Goal: Participate in discussion

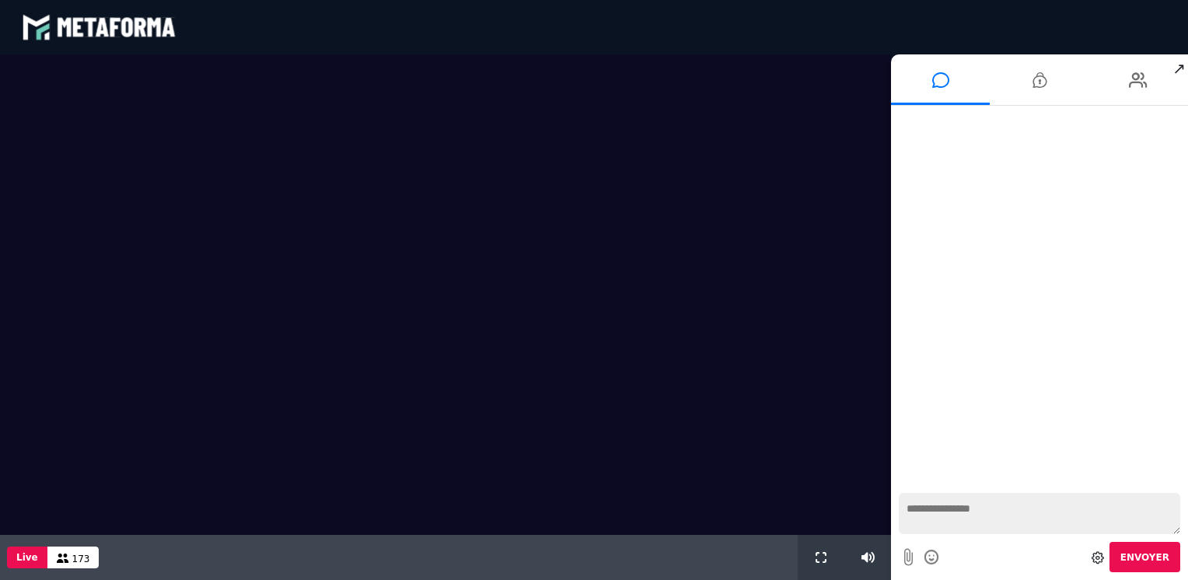
scroll to position [1239, 0]
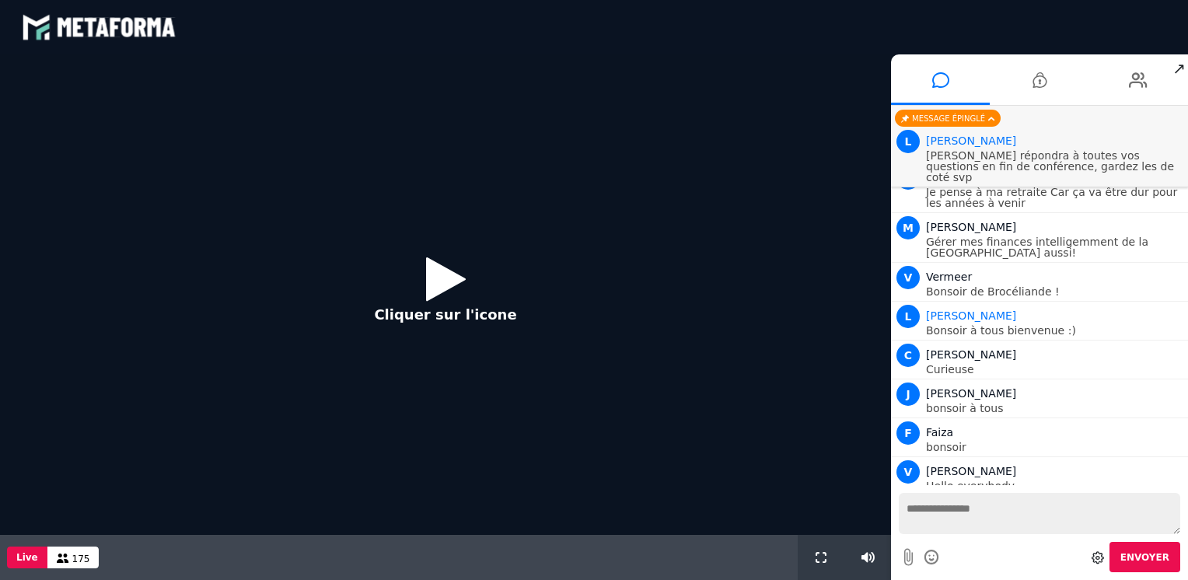
click at [439, 278] on icon at bounding box center [446, 278] width 40 height 51
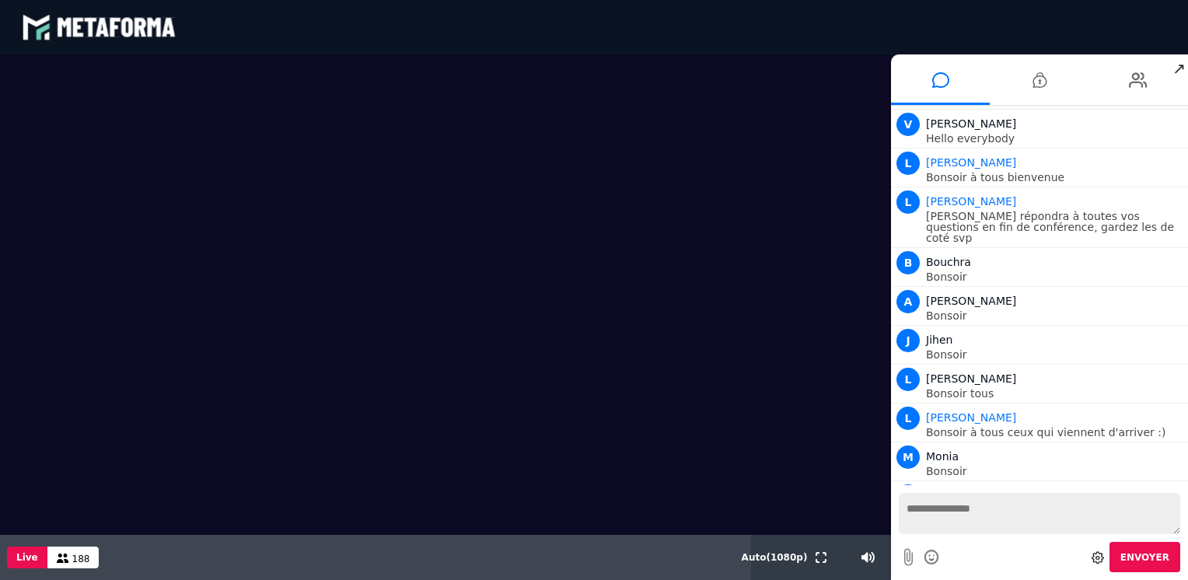
scroll to position [1638, 0]
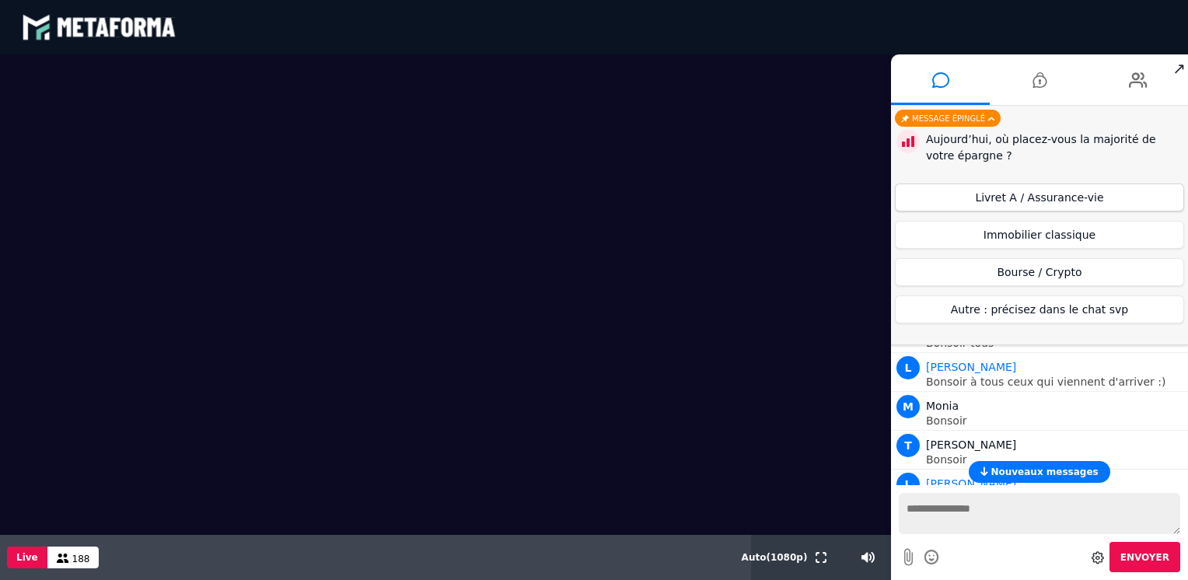
click at [1082, 201] on button "Livret A / Assurance-vie" at bounding box center [1039, 198] width 289 height 28
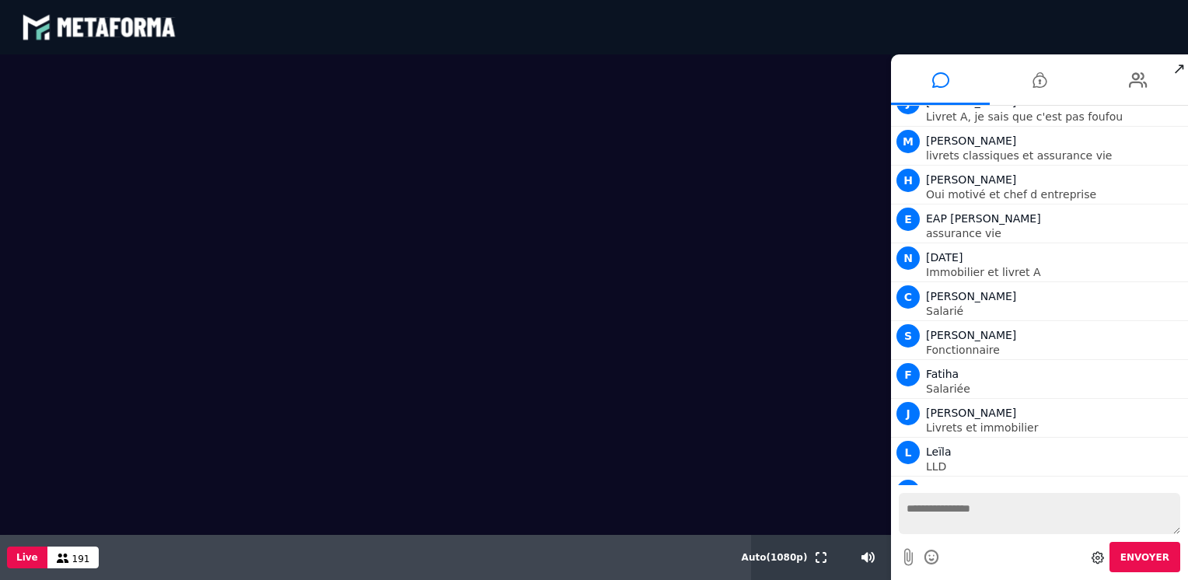
scroll to position [3728, 0]
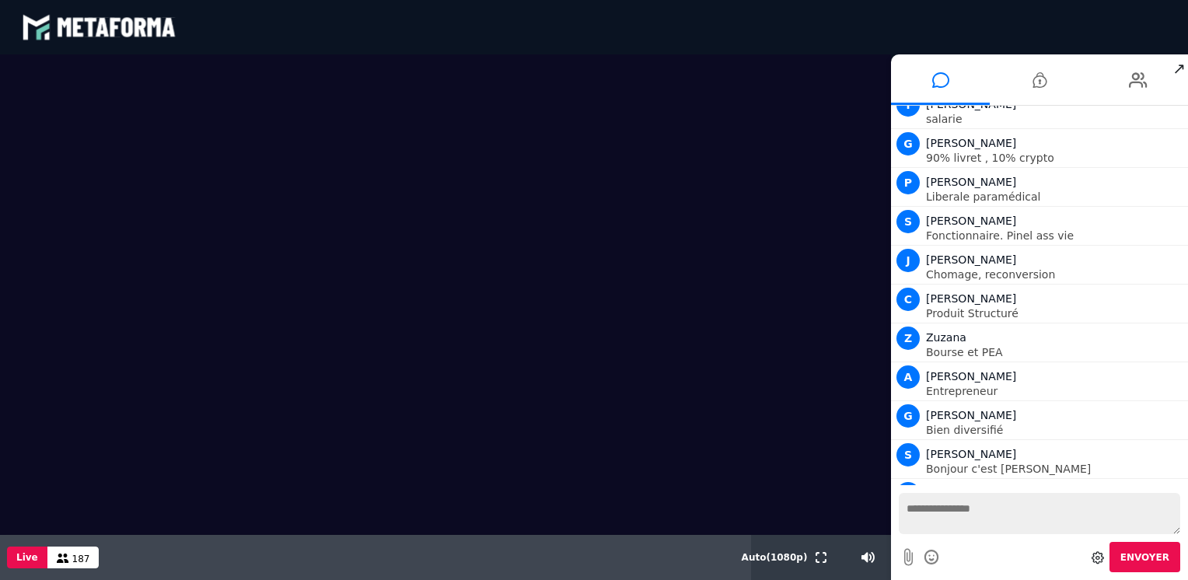
drag, startPoint x: 830, startPoint y: 470, endPoint x: 222, endPoint y: 253, distance: 646.3
click at [200, 241] on video at bounding box center [445, 294] width 891 height 481
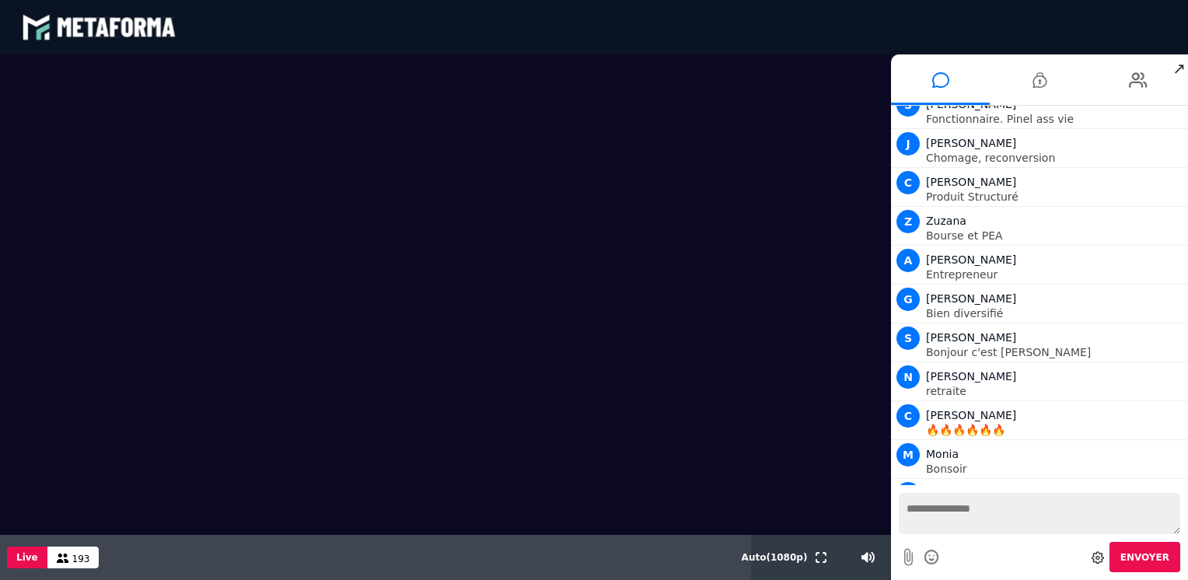
scroll to position [3882, 0]
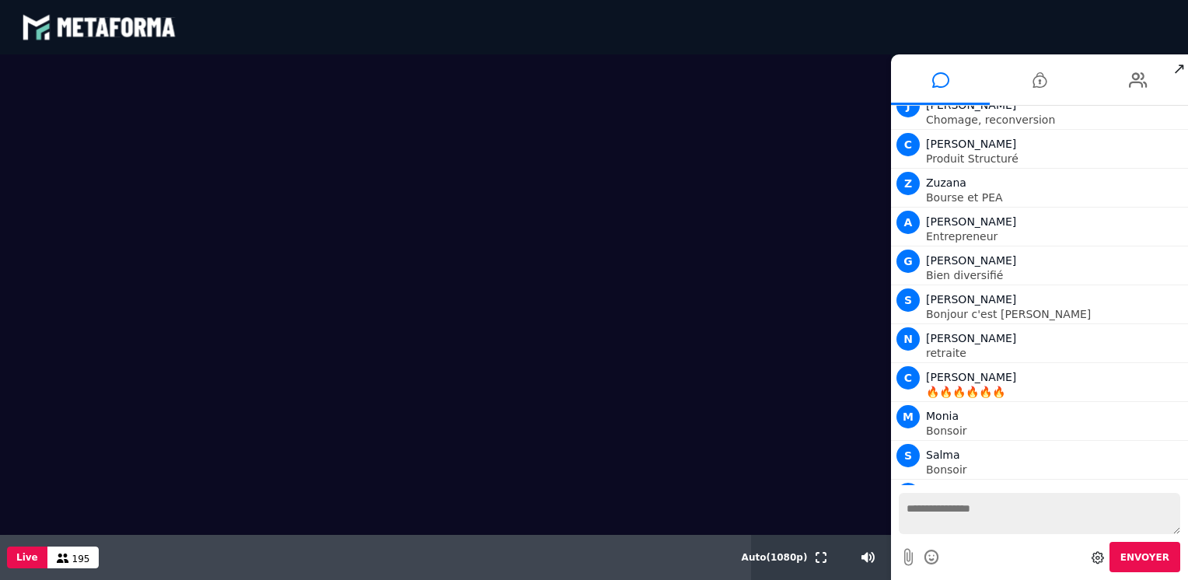
click at [694, 509] on video at bounding box center [445, 294] width 891 height 481
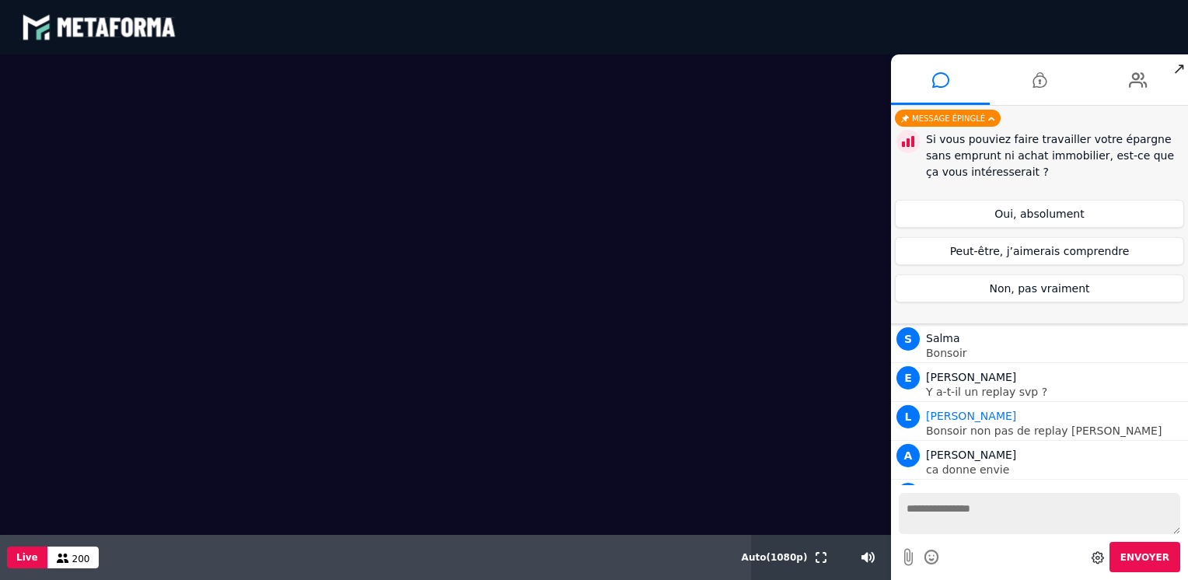
scroll to position [4037, 0]
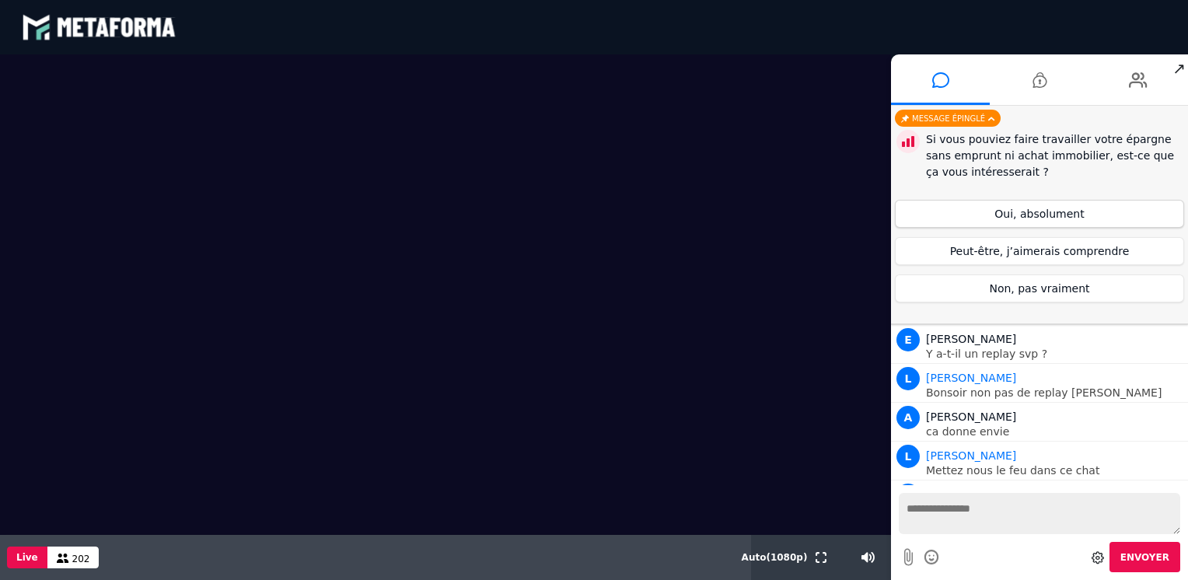
click at [1070, 219] on button "Oui, absolument" at bounding box center [1039, 214] width 289 height 28
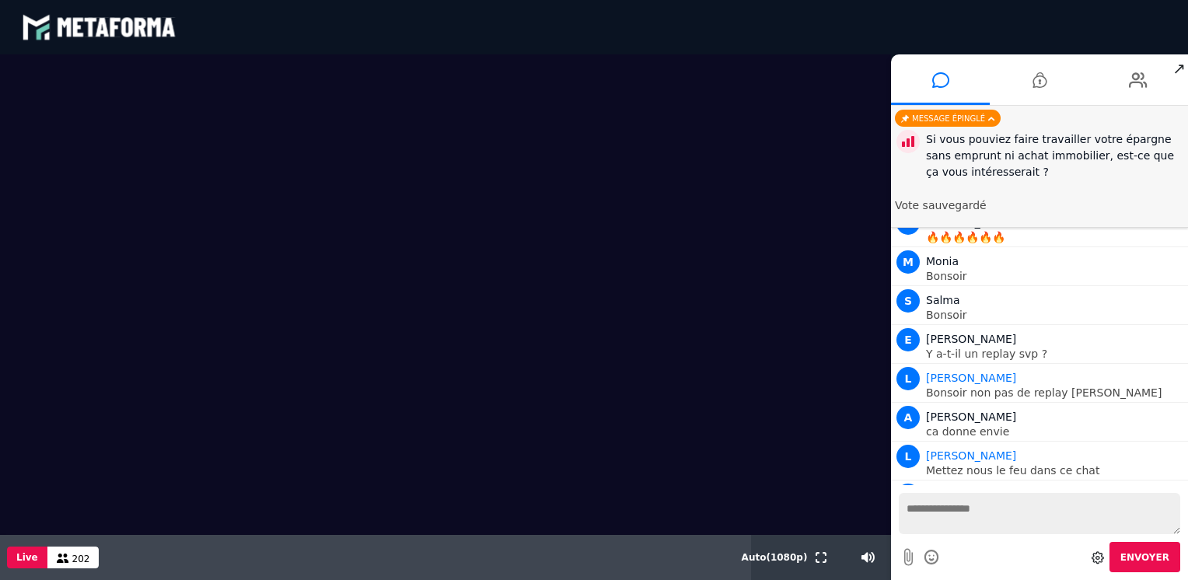
scroll to position [4077, 0]
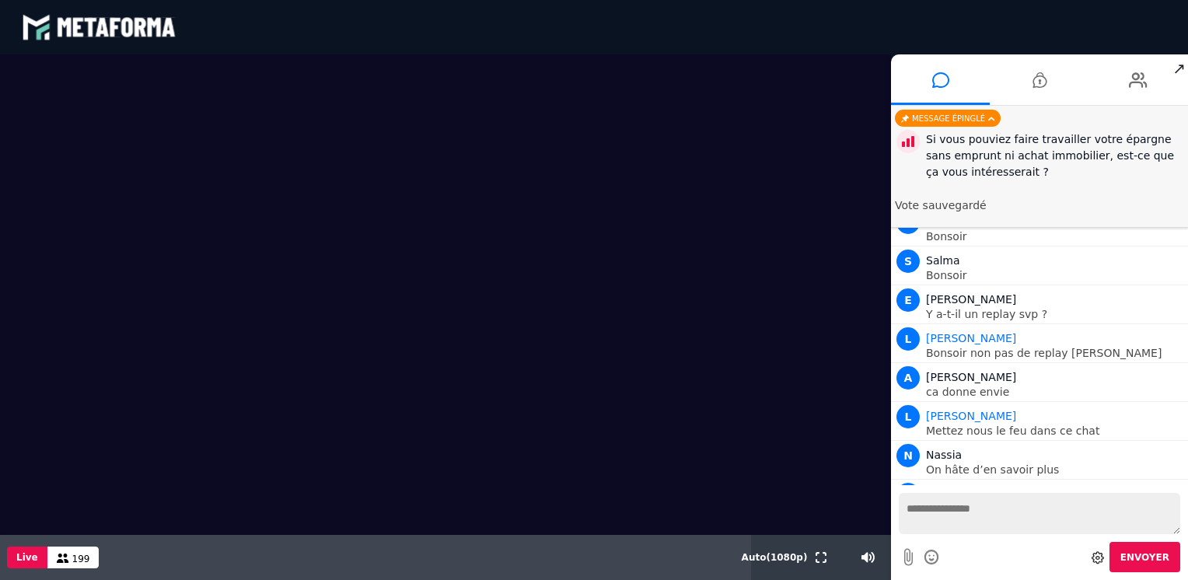
click at [753, 396] on video at bounding box center [445, 294] width 891 height 481
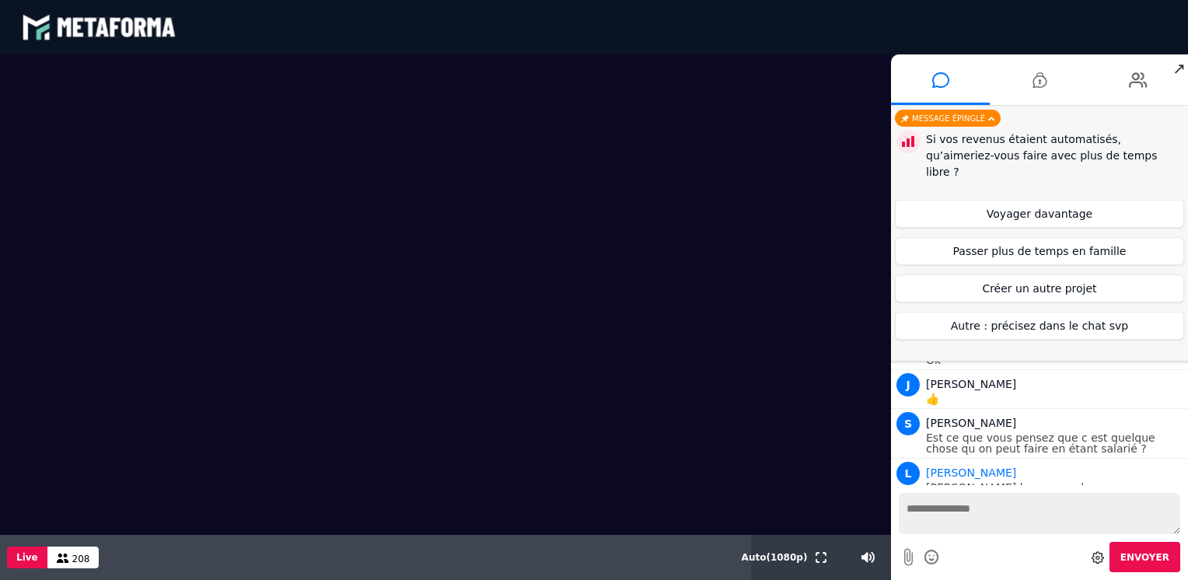
scroll to position [6149, 0]
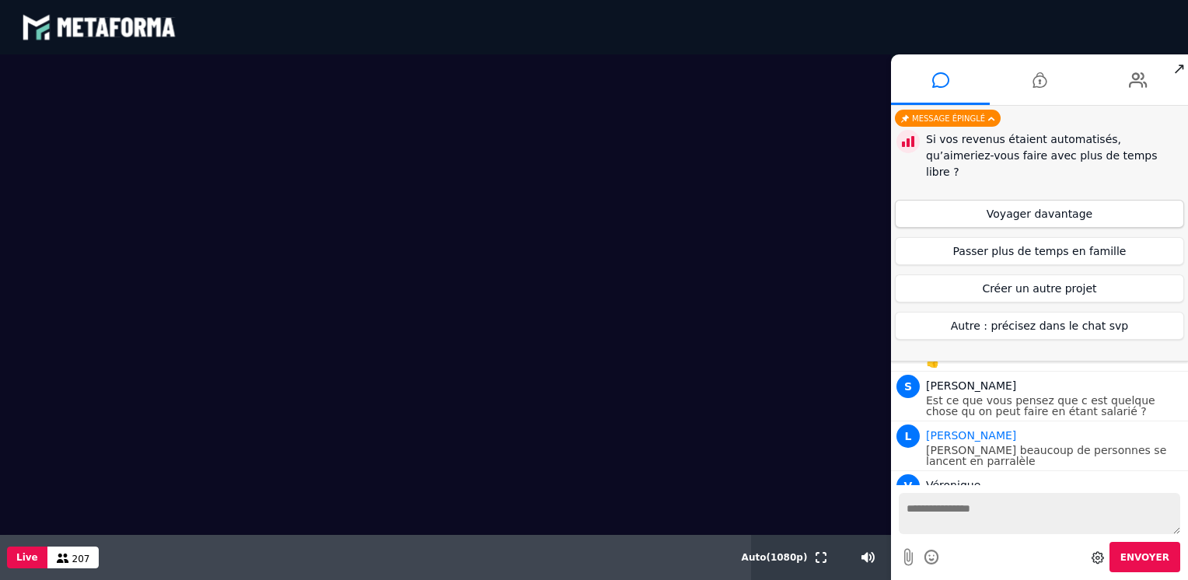
click at [1050, 200] on button "Voyager davantage" at bounding box center [1039, 214] width 289 height 28
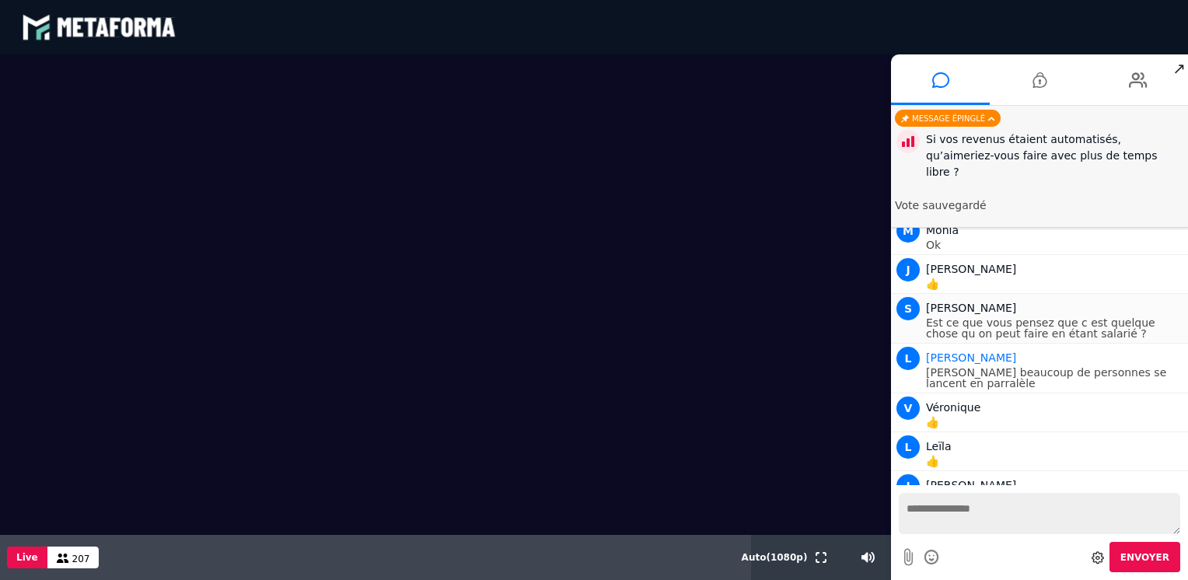
scroll to position [6266, 0]
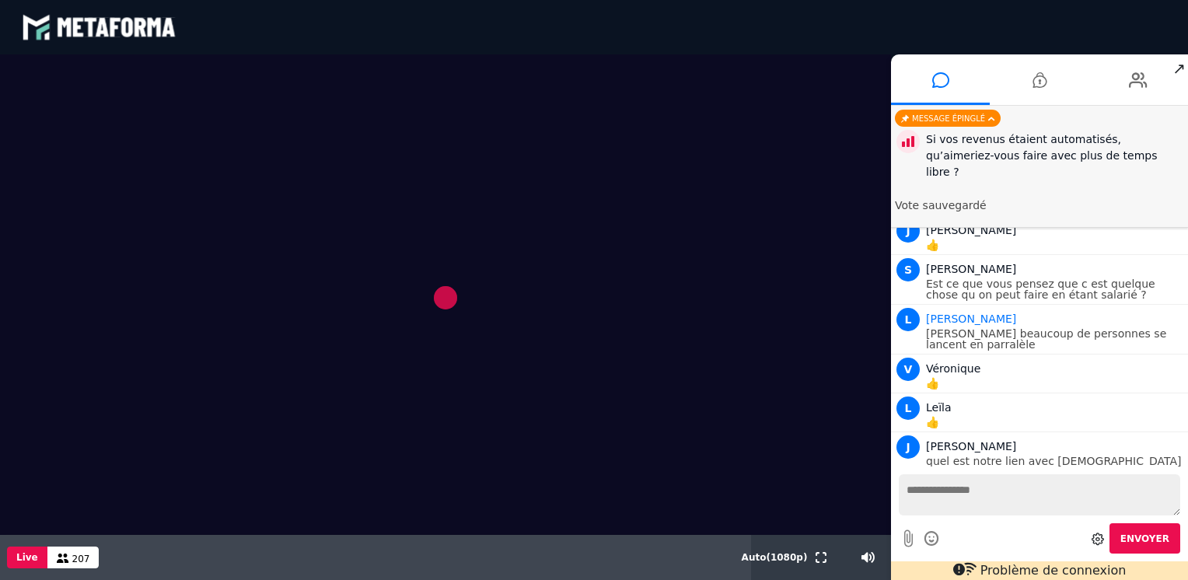
click at [777, 431] on video at bounding box center [445, 294] width 891 height 481
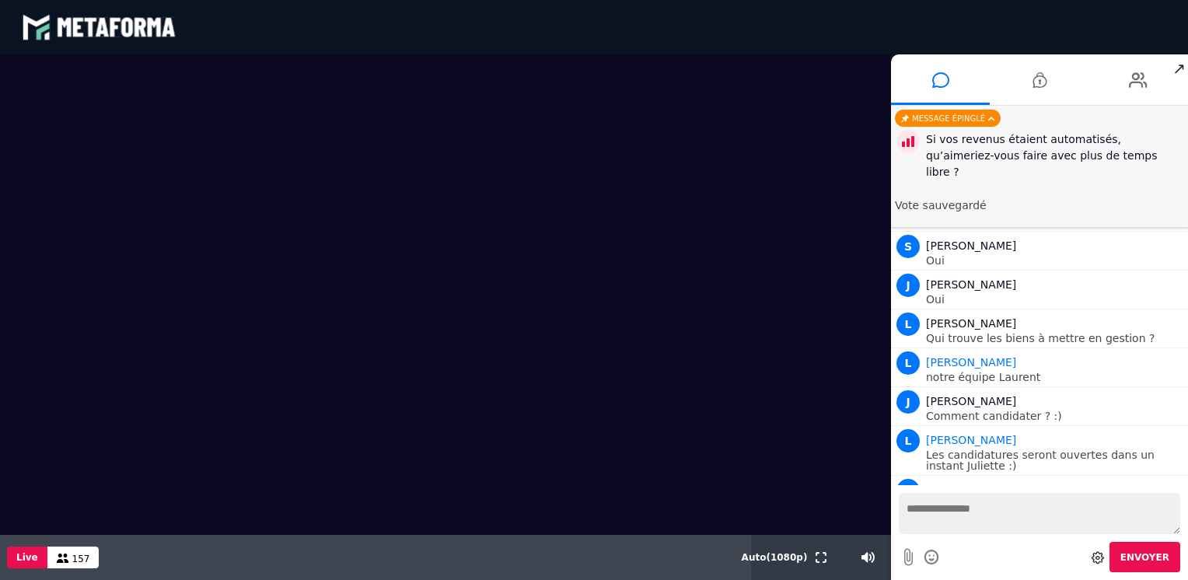
scroll to position [10279, 0]
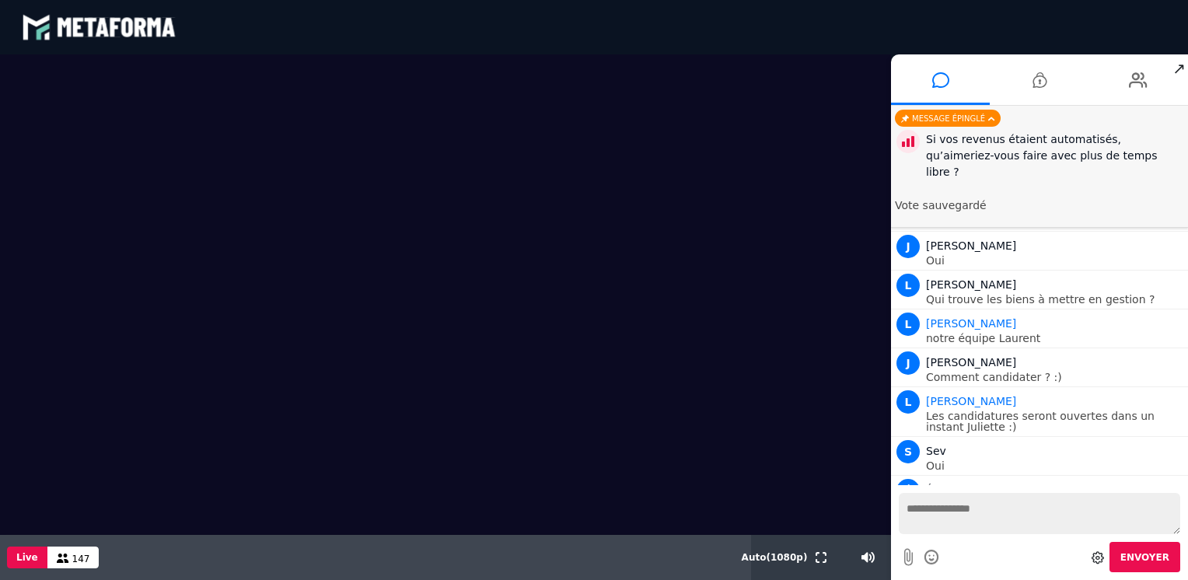
drag, startPoint x: 823, startPoint y: 481, endPoint x: 802, endPoint y: 313, distance: 169.4
click at [806, 306] on video at bounding box center [445, 294] width 891 height 481
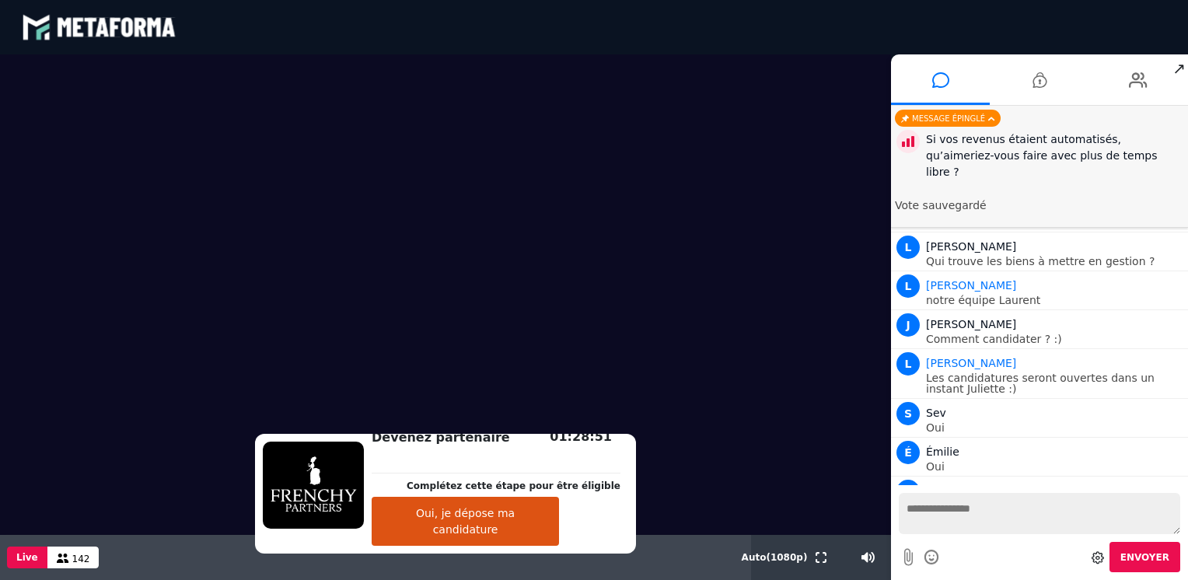
scroll to position [10357, 0]
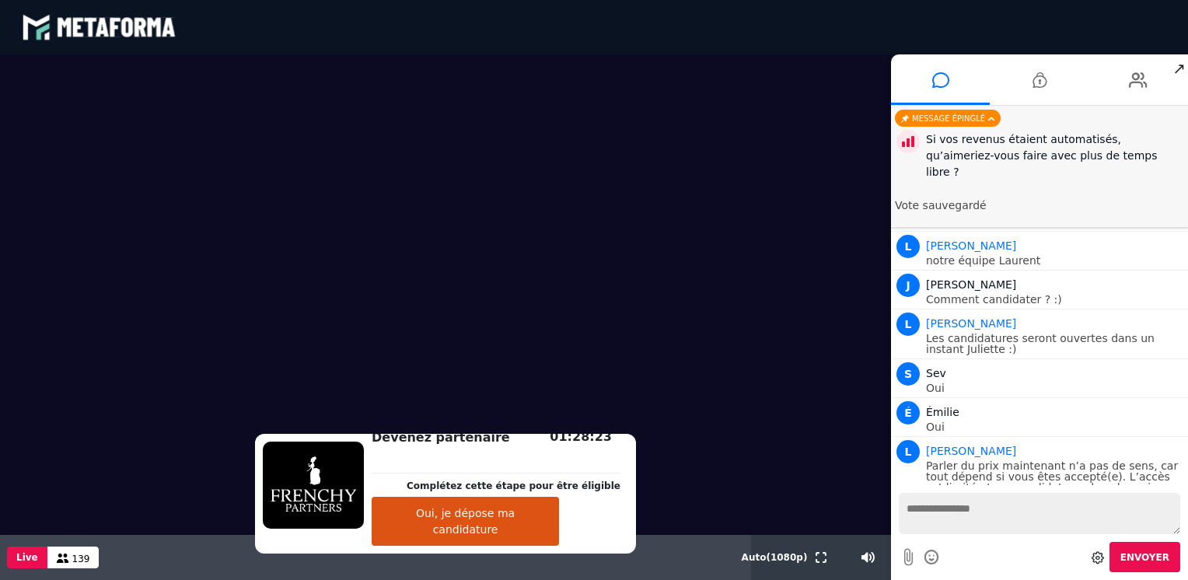
click at [483, 532] on button "Oui, je dépose ma candidature" at bounding box center [465, 521] width 187 height 49
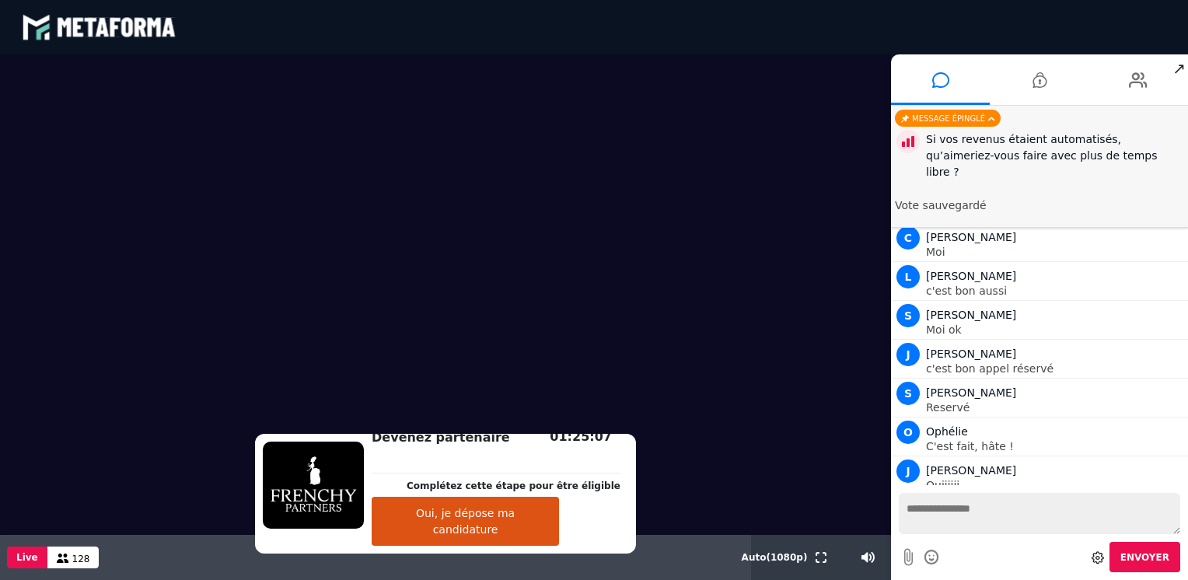
scroll to position [11208, 0]
click at [739, 316] on video at bounding box center [445, 294] width 891 height 481
